Goal: Book appointment/travel/reservation

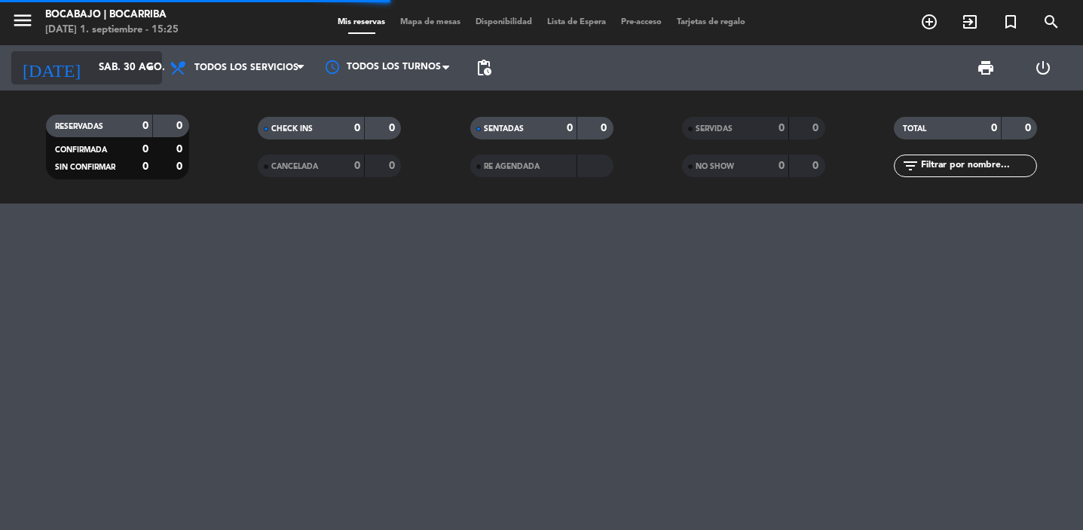
click at [135, 77] on input "sáb. 30 ago." at bounding box center [157, 67] width 133 height 27
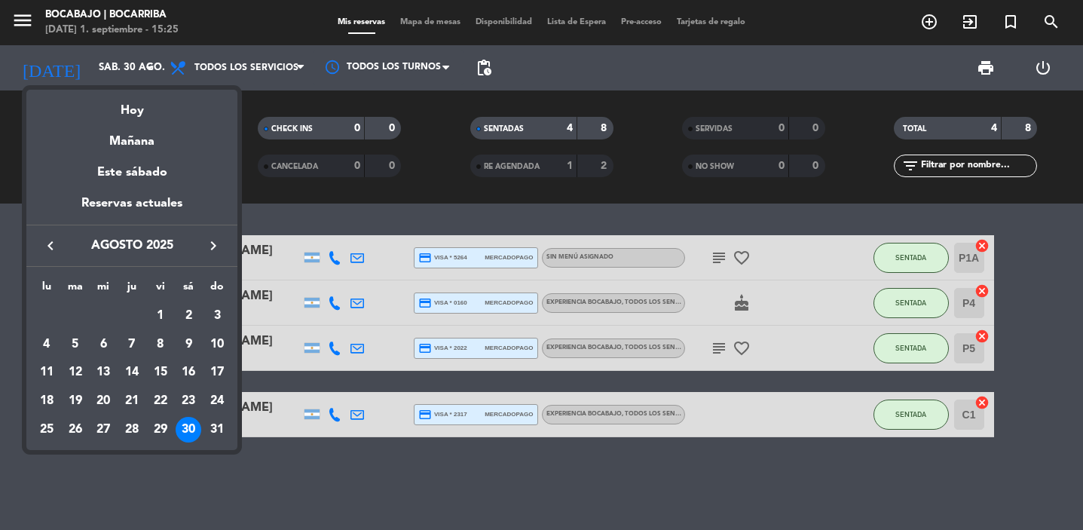
click at [216, 256] on div "keyboard_arrow_left agosto 2025 keyboard_arrow_right" at bounding box center [131, 246] width 211 height 42
click at [213, 246] on icon "keyboard_arrow_right" at bounding box center [213, 246] width 18 height 18
click at [51, 338] on div "1" at bounding box center [47, 345] width 26 height 26
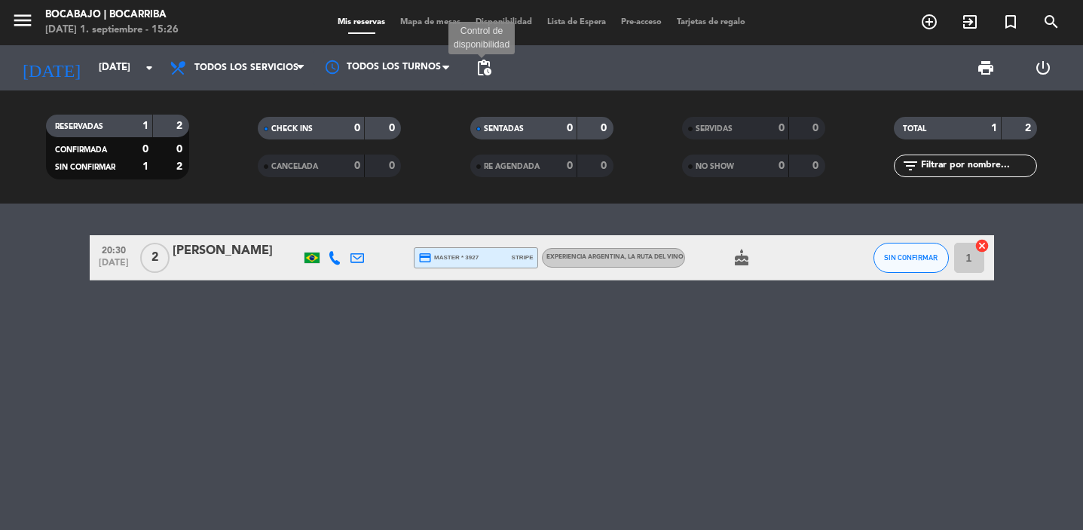
click at [492, 59] on span "pending_actions" at bounding box center [484, 68] width 18 height 18
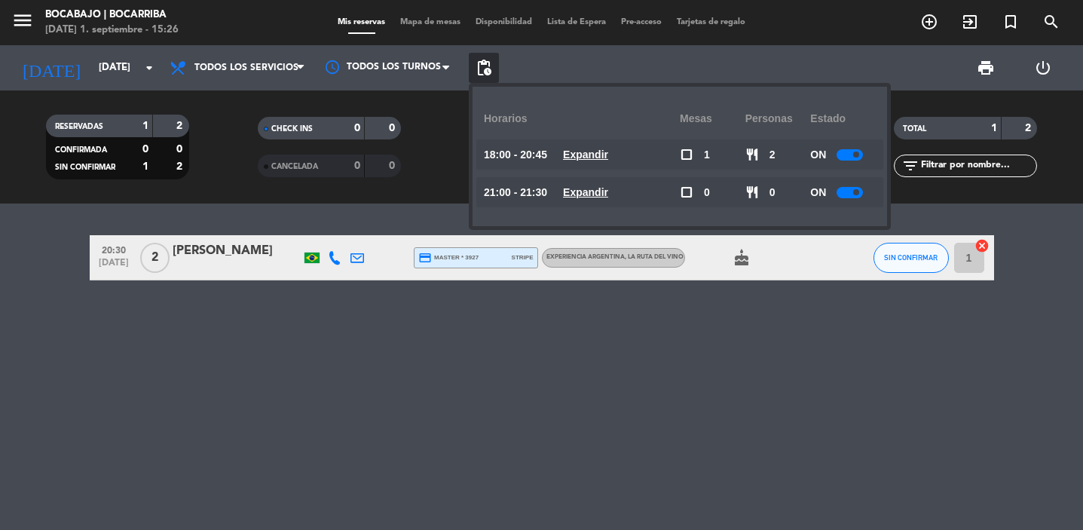
click at [379, 366] on div "20:30 [DATE] 2 [PERSON_NAME] credit_card master * 3927 stripe Experiencia Argen…" at bounding box center [541, 367] width 1083 height 326
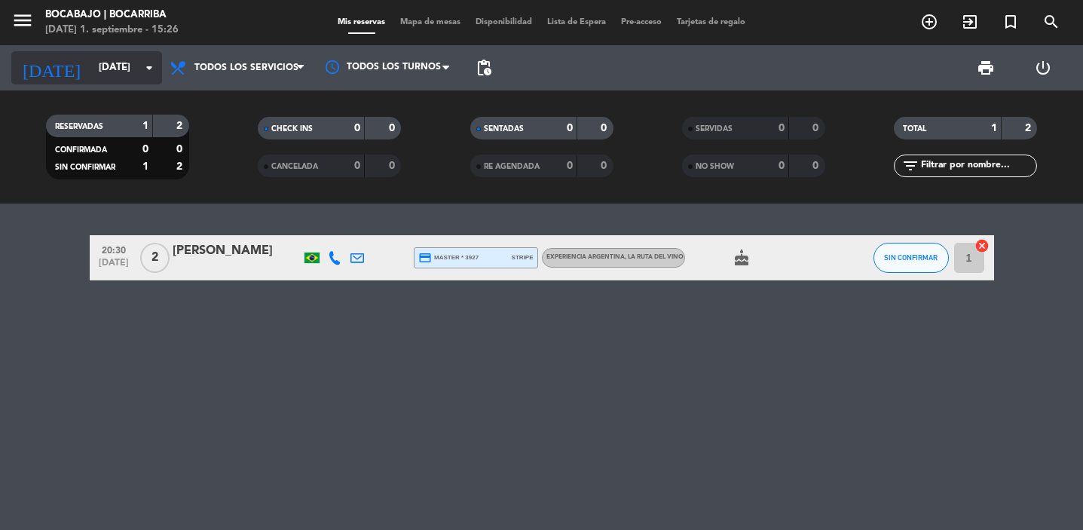
click at [133, 64] on input "[DATE]" at bounding box center [157, 67] width 133 height 27
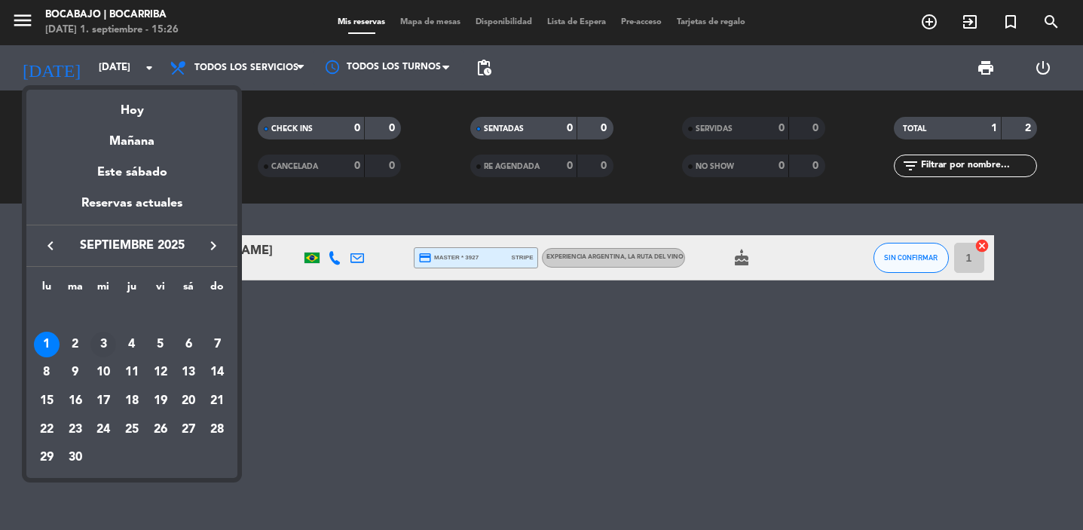
click at [99, 350] on div "3" at bounding box center [103, 345] width 26 height 26
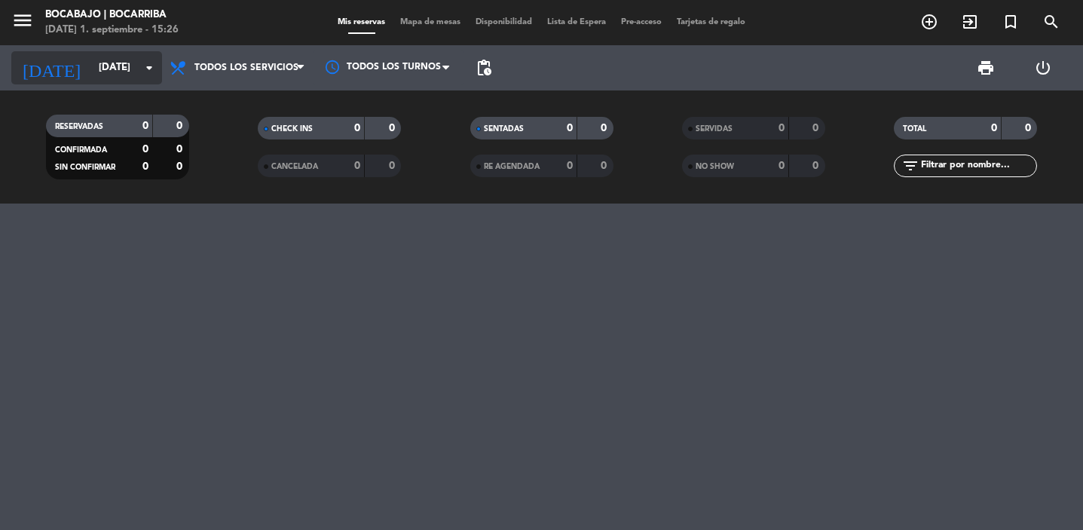
click at [96, 73] on input "[DATE]" at bounding box center [157, 67] width 133 height 27
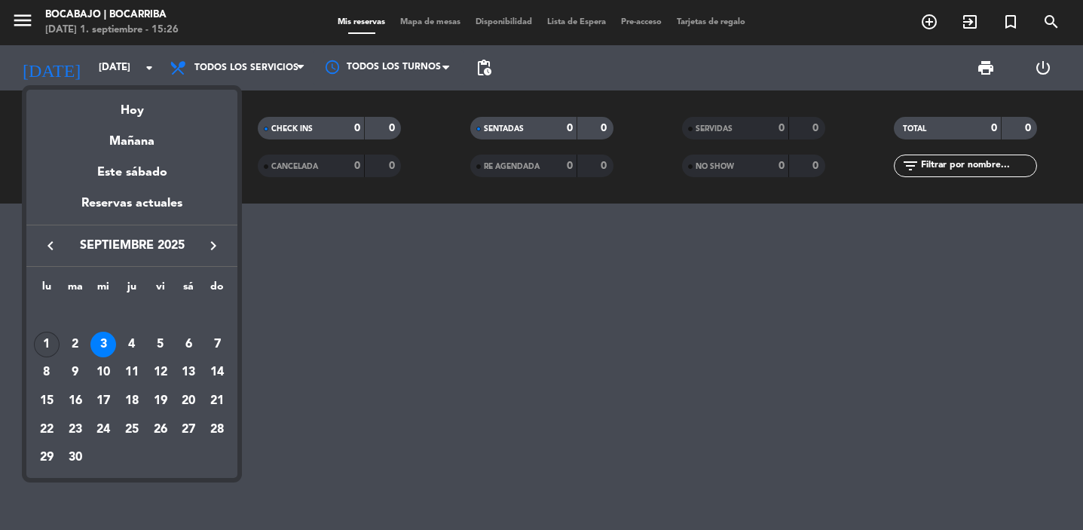
click at [51, 340] on div "1" at bounding box center [47, 345] width 26 height 26
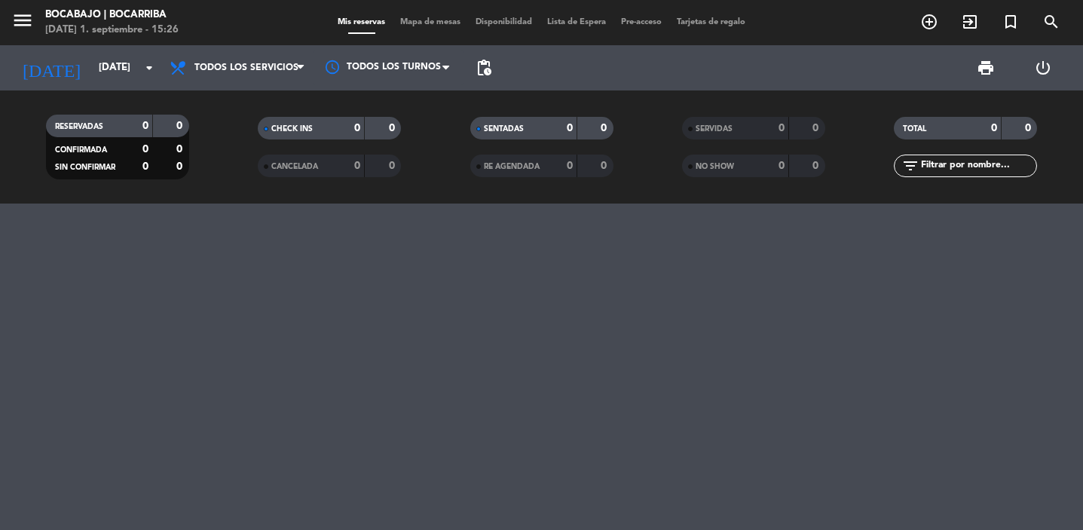
type input "[DATE]"
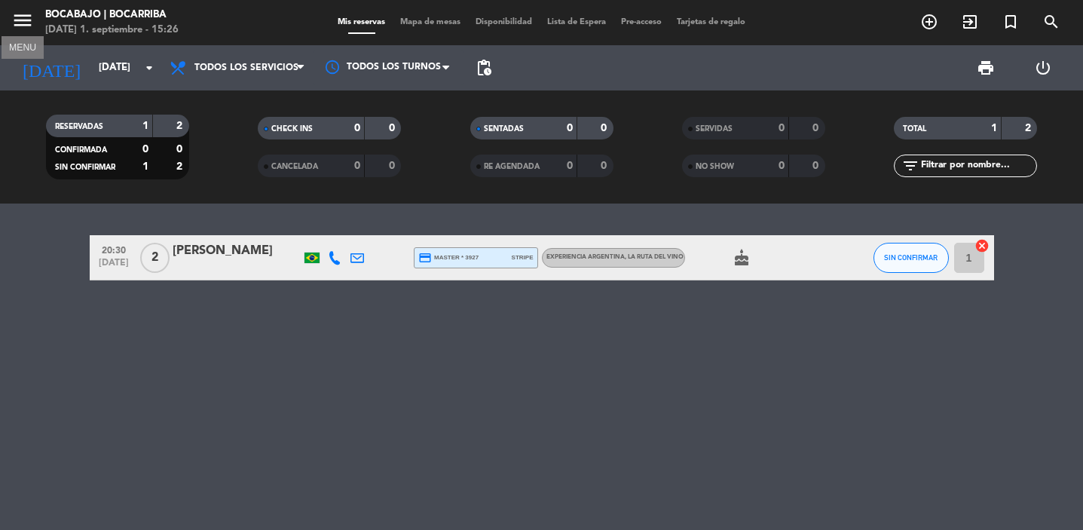
click at [21, 22] on icon "menu" at bounding box center [22, 20] width 23 height 23
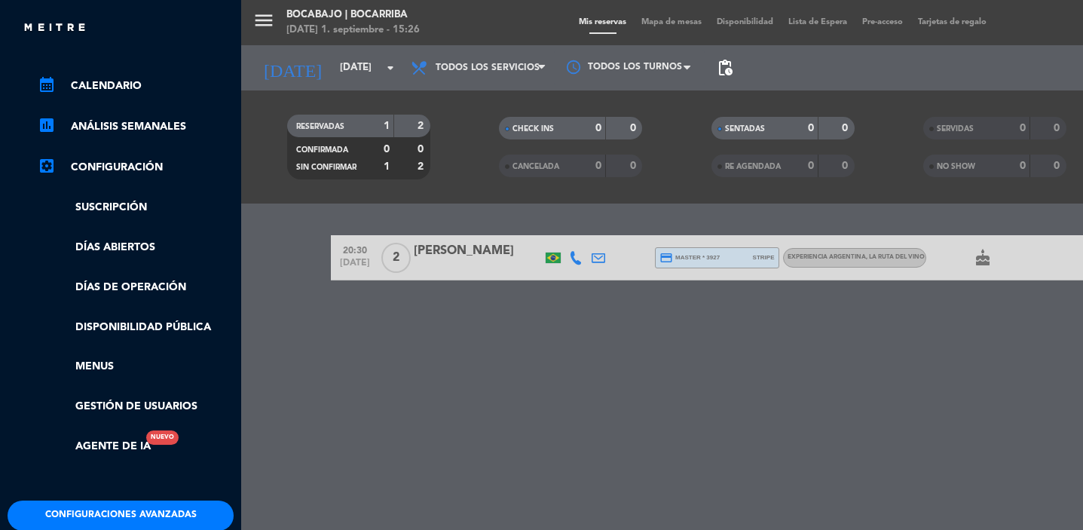
scroll to position [246, 0]
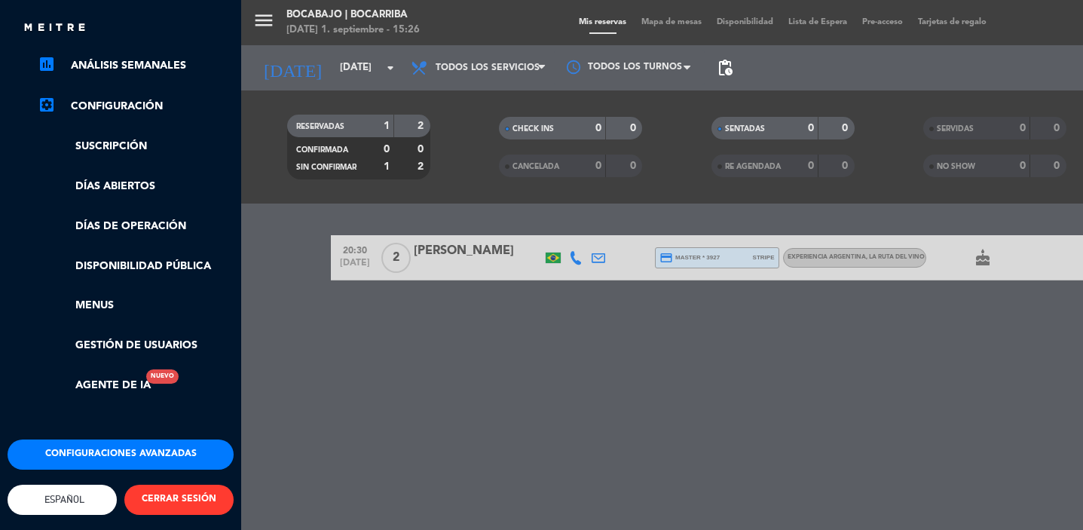
click at [354, 427] on div "menu BOCABAJO | BOCARRIBA [DATE] 1. septiembre - 15:26 Mis reservas Mapa de mes…" at bounding box center [782, 265] width 1083 height 530
